Goal: Task Accomplishment & Management: Use online tool/utility

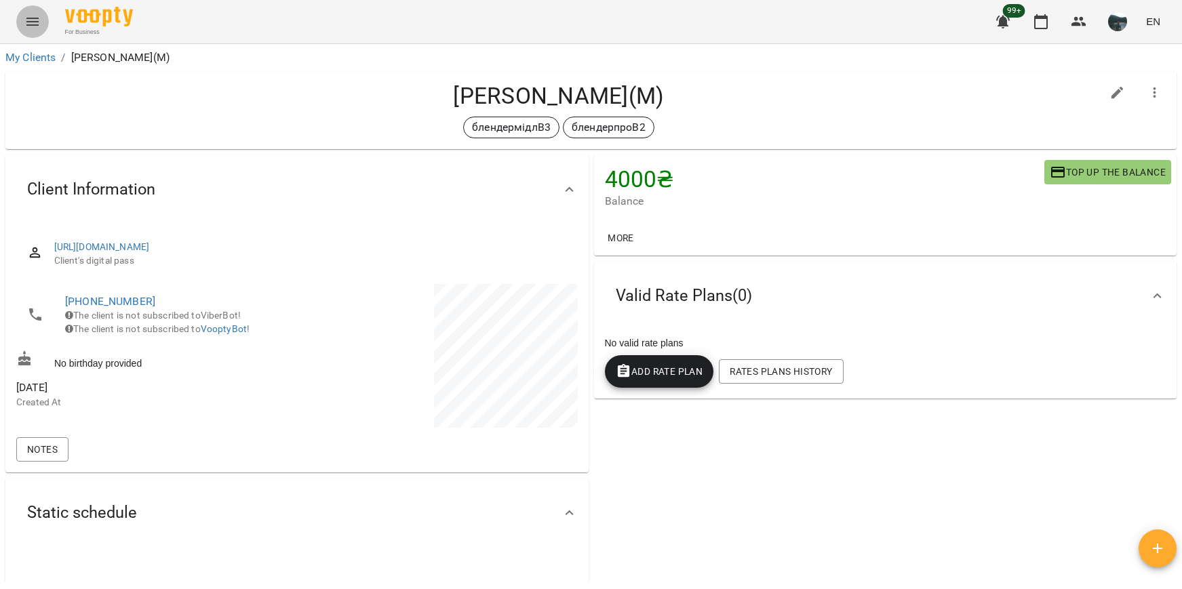
click at [26, 16] on icon "Menu" at bounding box center [32, 22] width 16 height 16
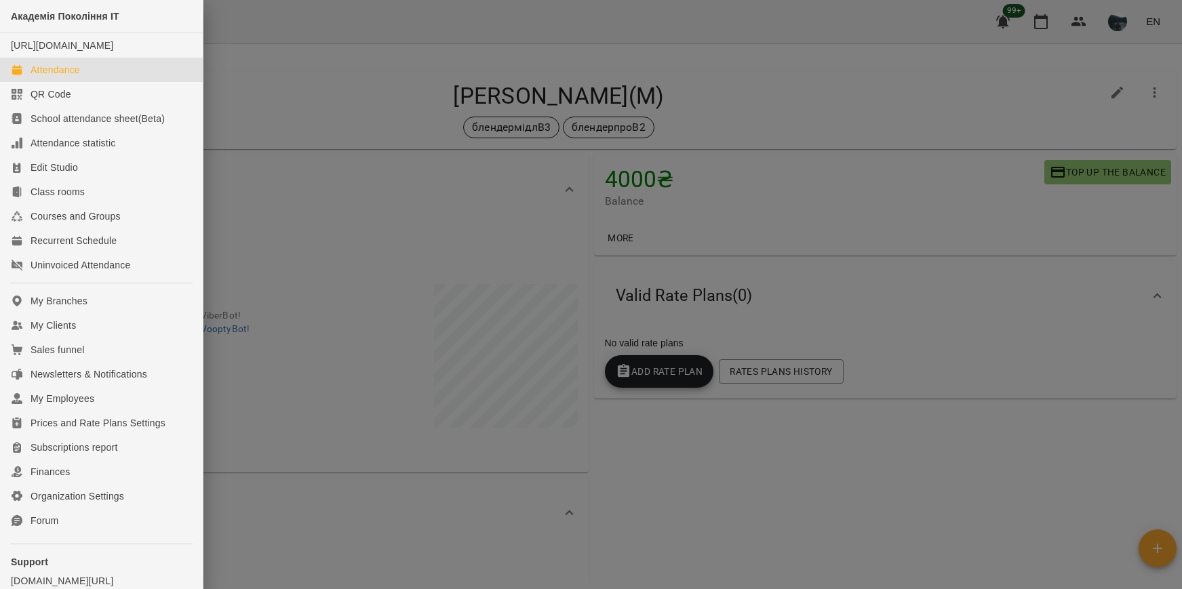
click at [45, 77] on div "Attendance" at bounding box center [56, 70] width 50 height 14
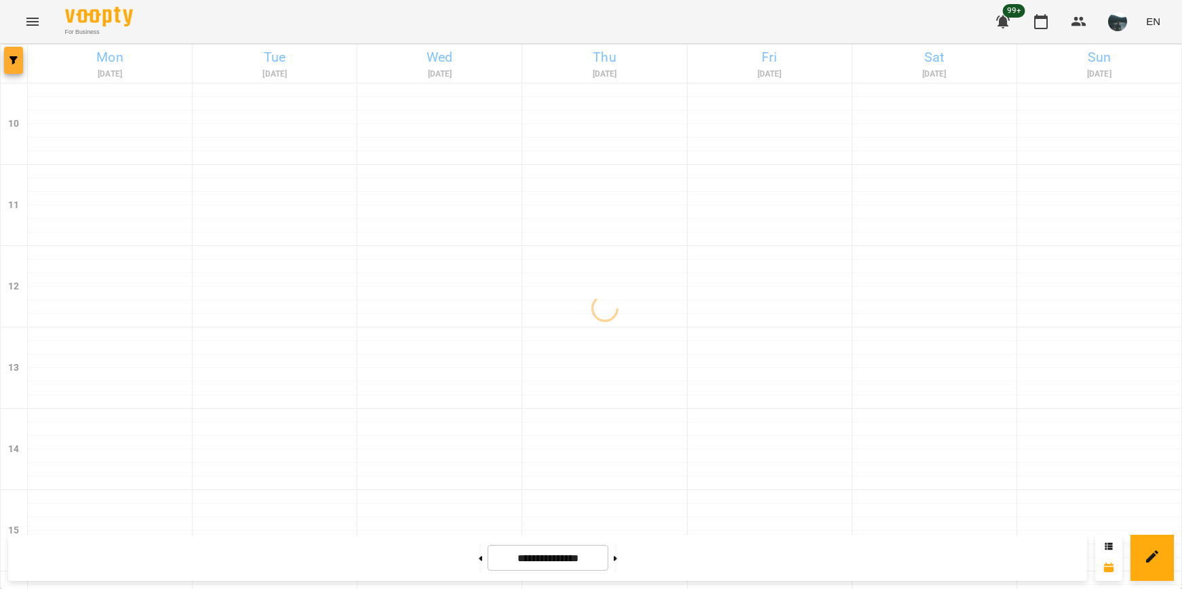
click at [20, 64] on span "button" at bounding box center [13, 60] width 19 height 8
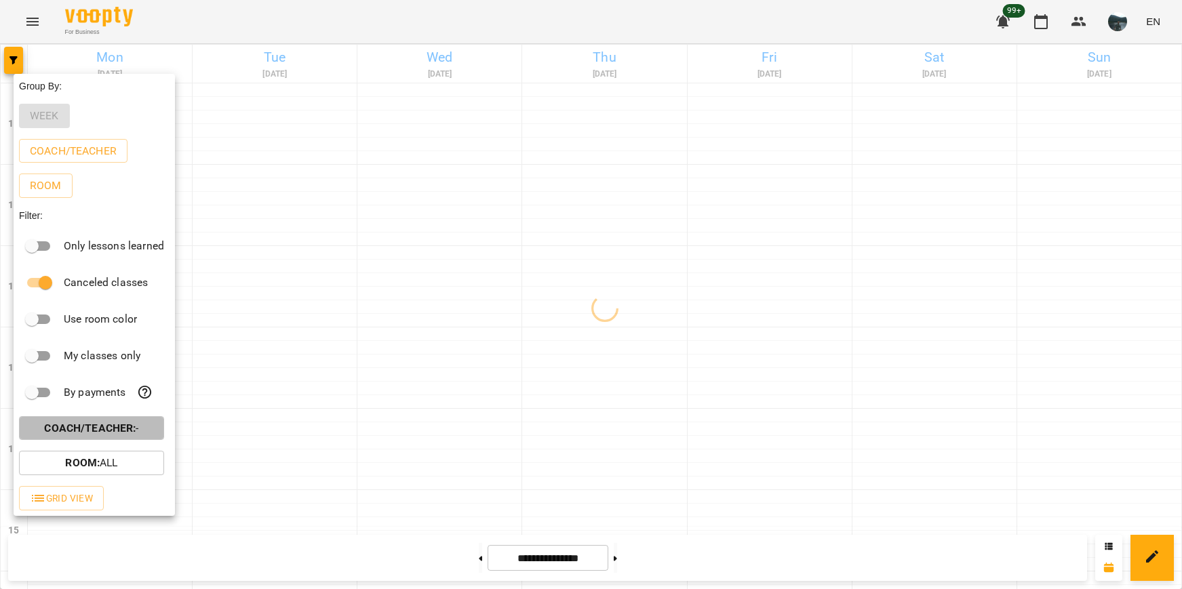
click at [124, 425] on p "Coach/Teacher : -" at bounding box center [91, 429] width 94 height 16
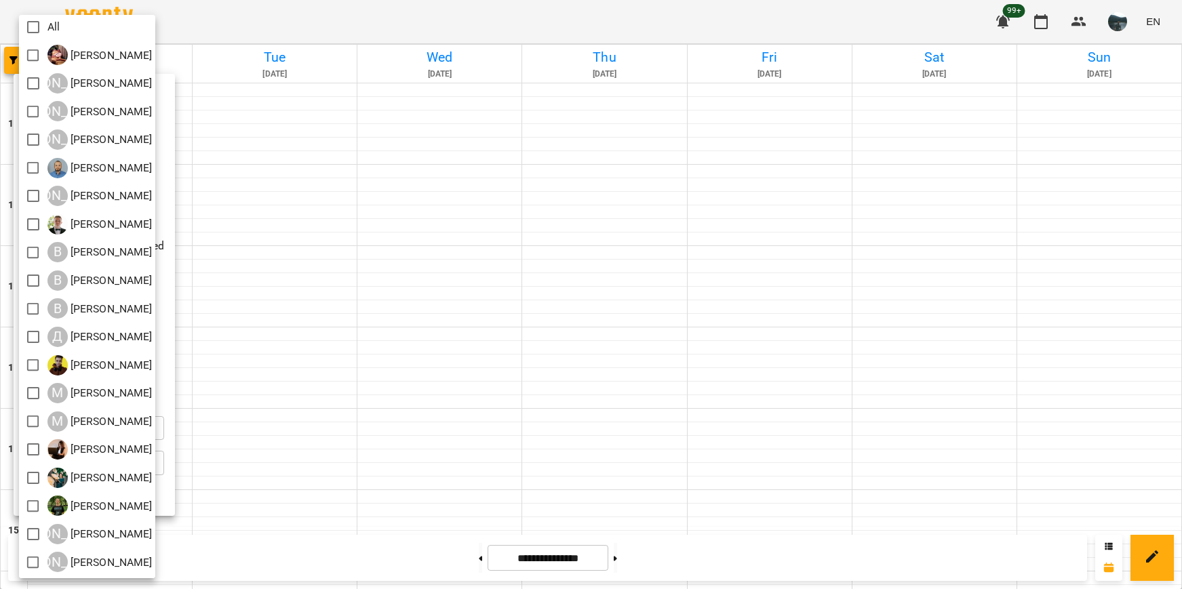
scroll to position [3, 0]
click at [501, 322] on div at bounding box center [591, 294] width 1182 height 589
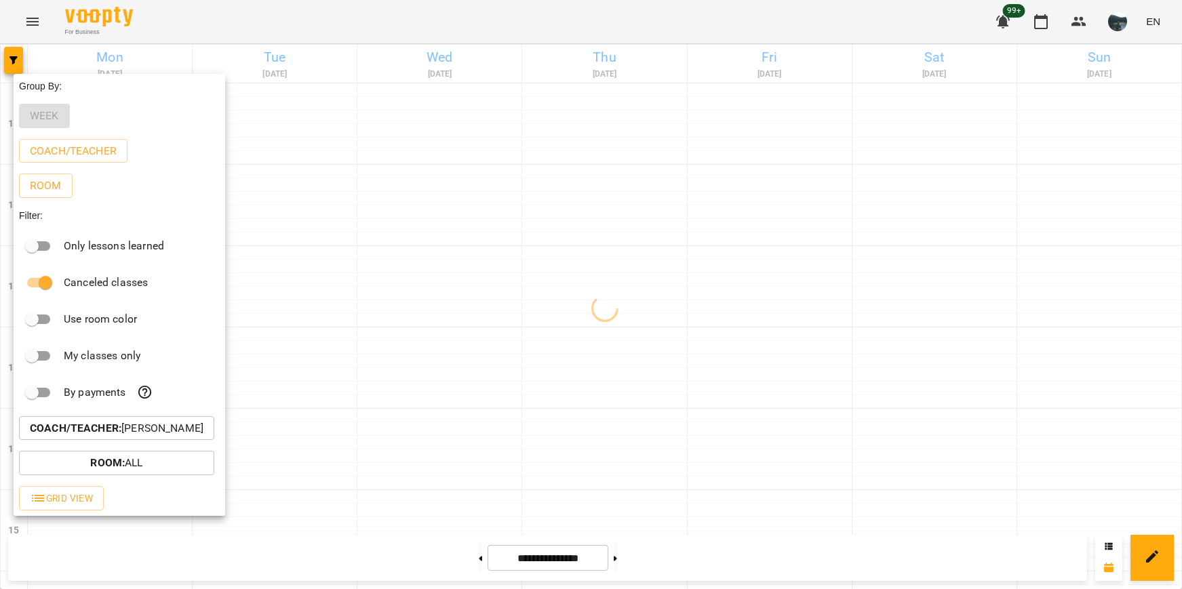
click at [501, 322] on div at bounding box center [591, 294] width 1182 height 589
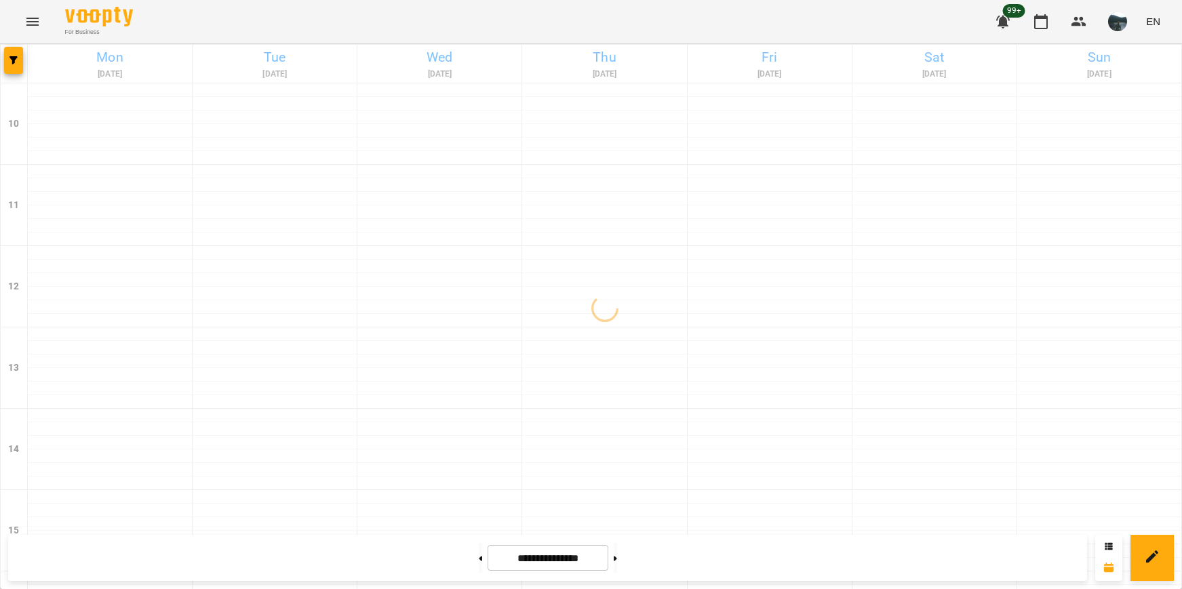
scroll to position [475, 0]
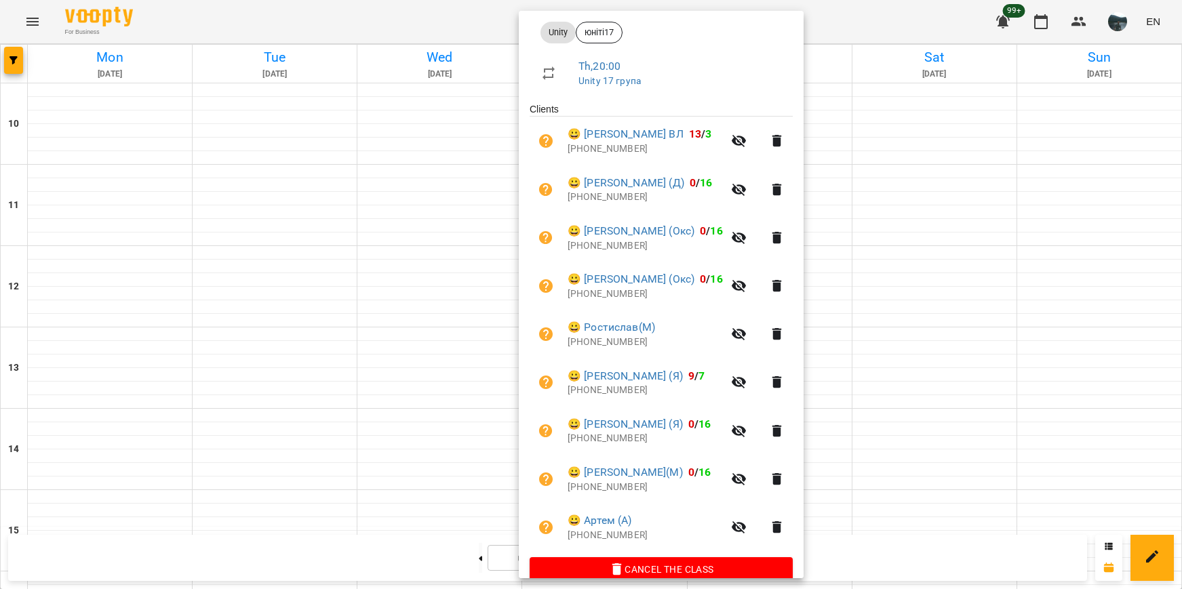
scroll to position [220, 0]
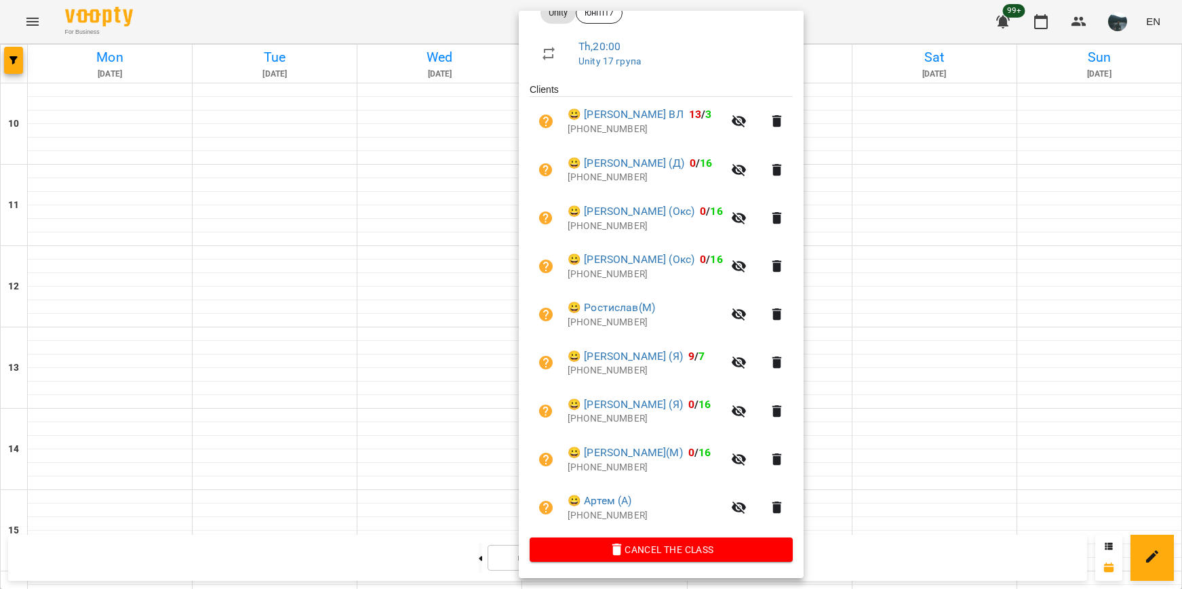
click at [893, 438] on div at bounding box center [591, 294] width 1182 height 589
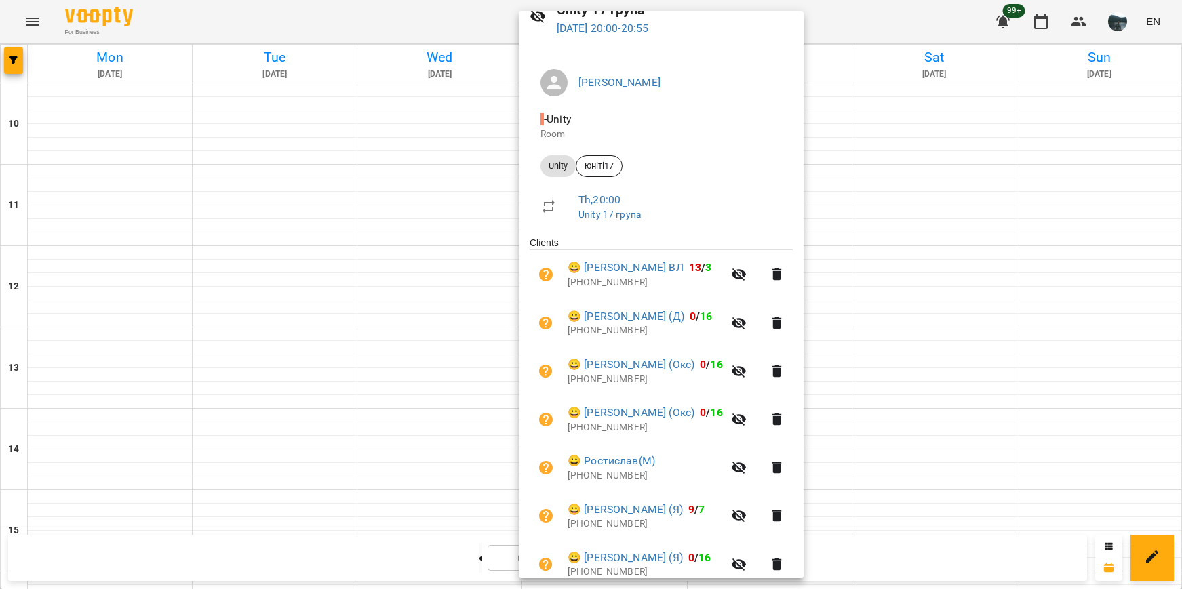
scroll to position [0, 0]
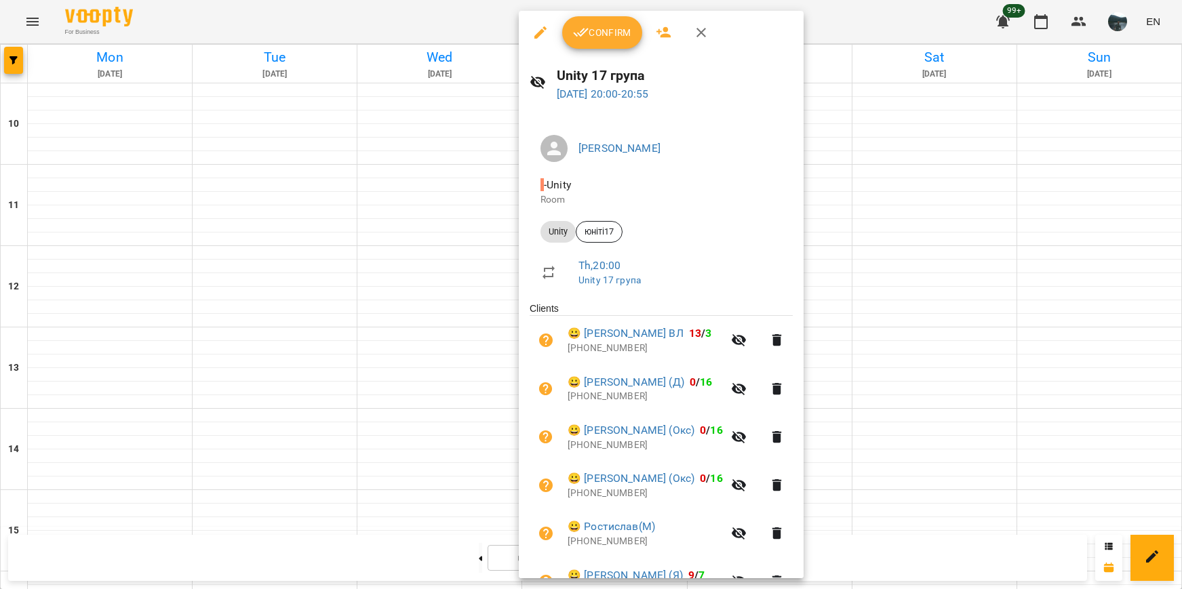
click at [917, 433] on div at bounding box center [591, 294] width 1182 height 589
